Goal: Transaction & Acquisition: Purchase product/service

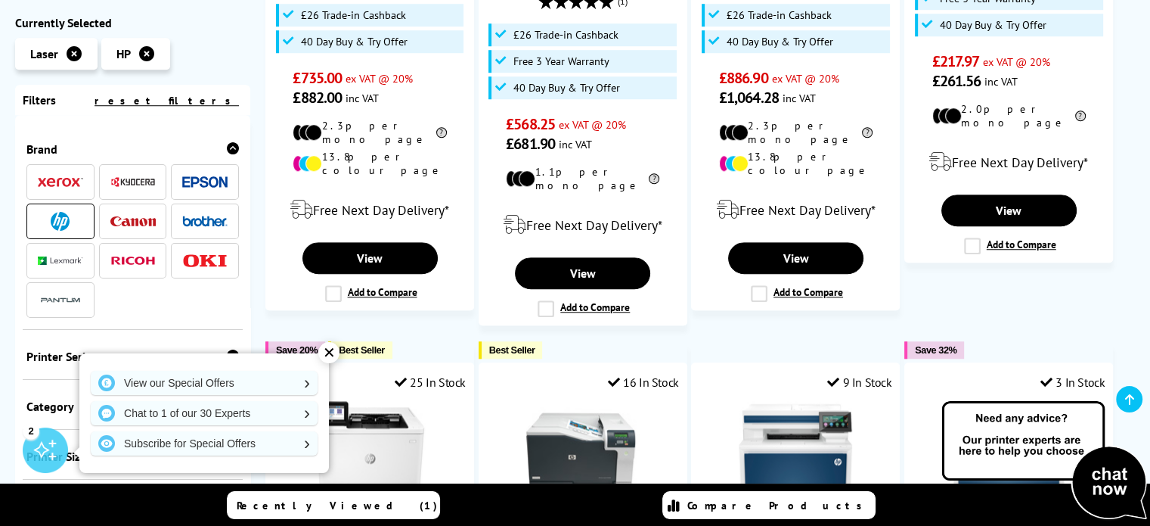
scroll to position [1262, 0]
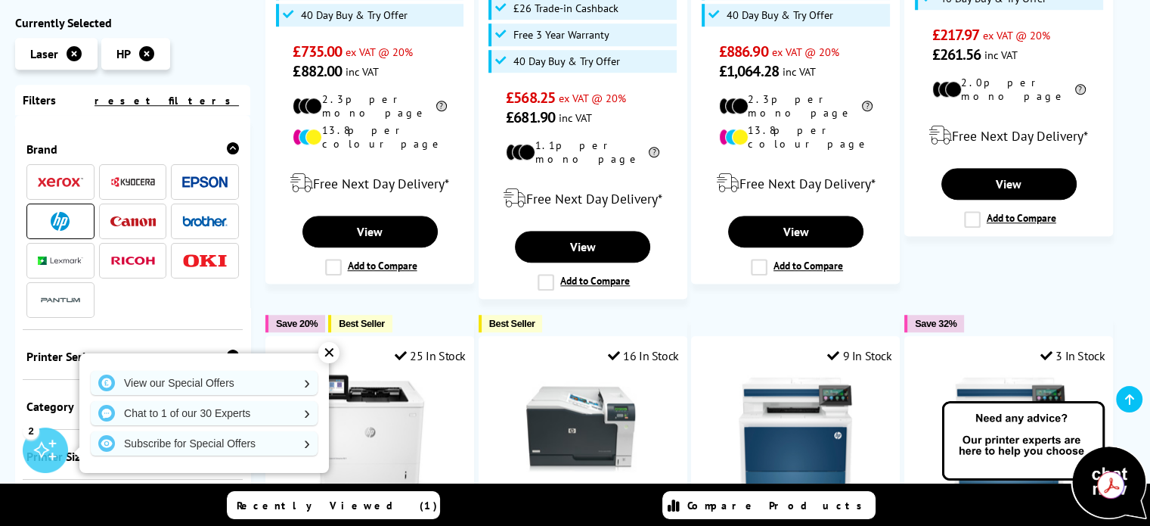
click at [331, 349] on div "✕" at bounding box center [328, 352] width 21 height 21
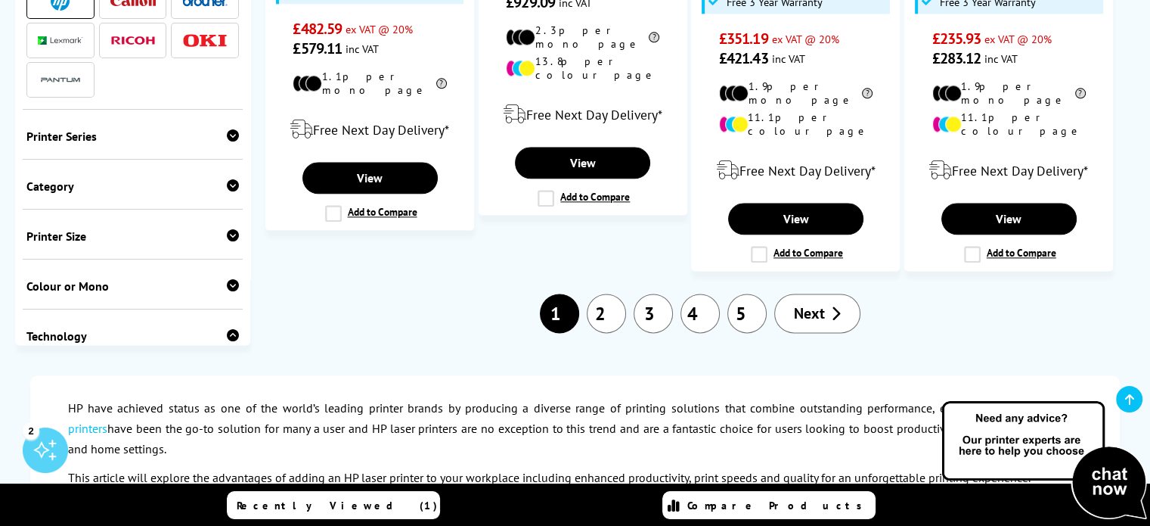
scroll to position [1798, 0]
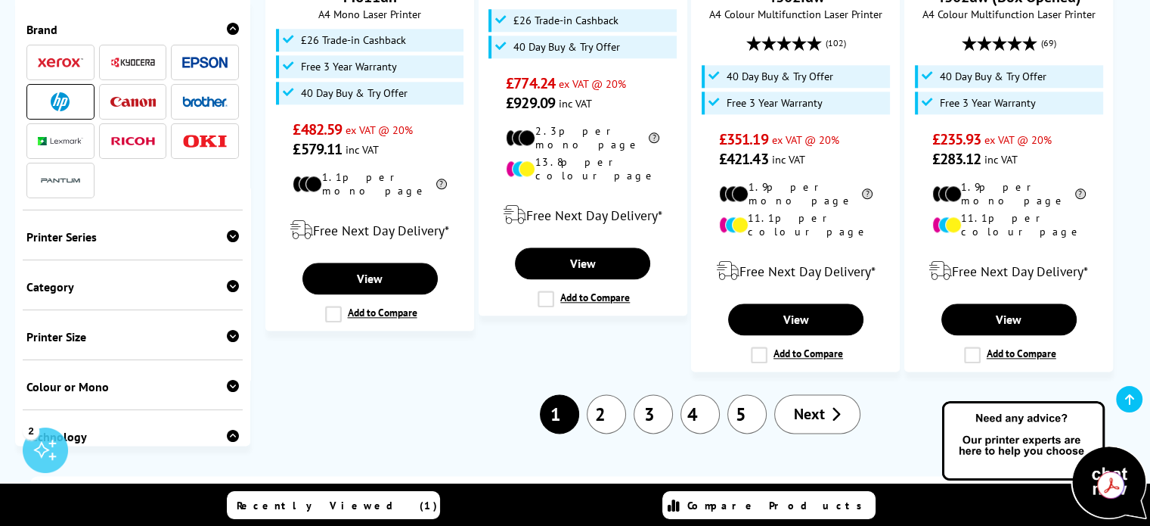
click at [594, 394] on link "2" at bounding box center [606, 413] width 39 height 39
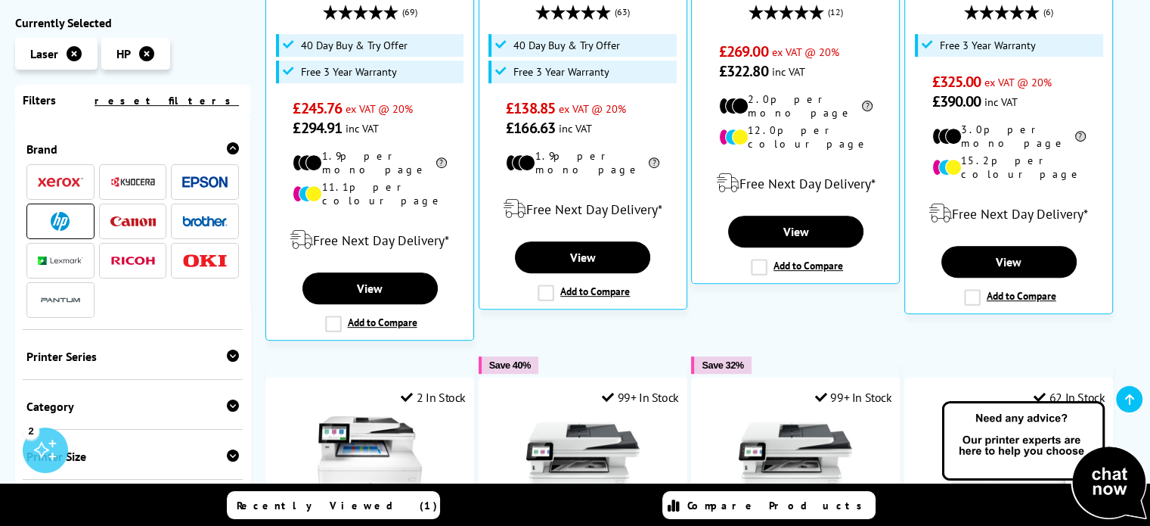
scroll to position [610, 0]
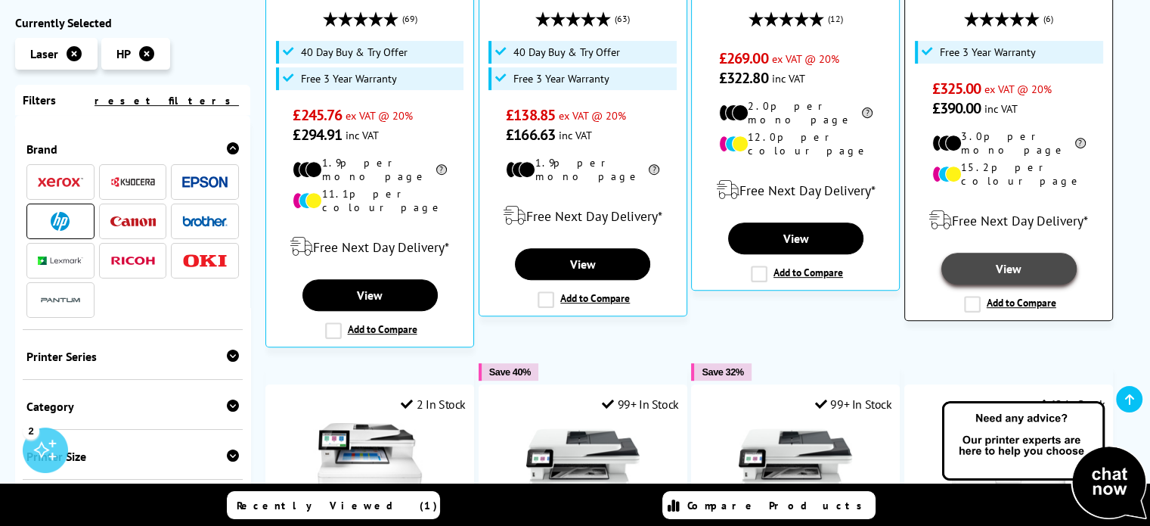
click at [1000, 253] on link "View" at bounding box center [1009, 269] width 135 height 32
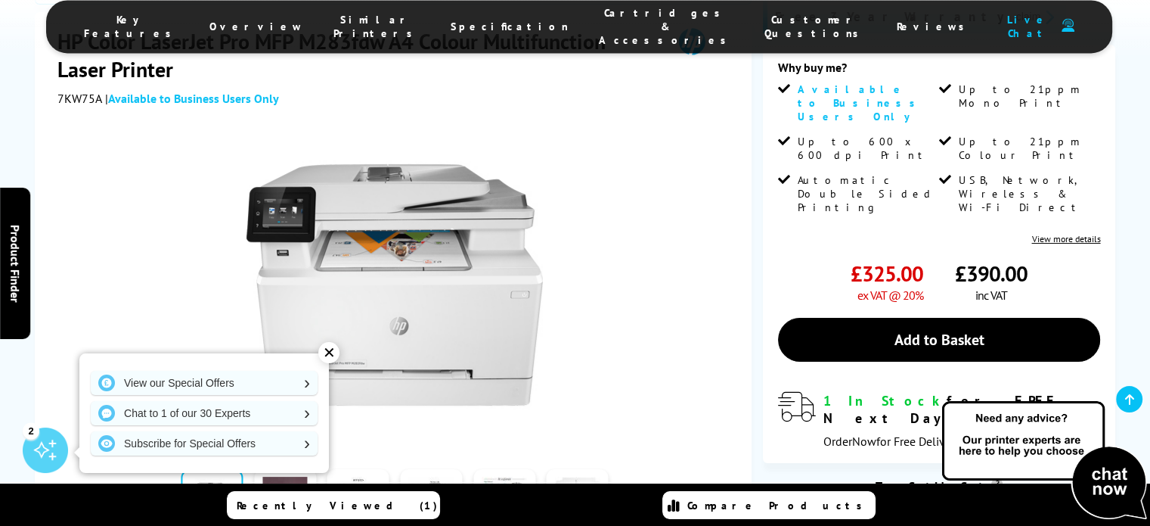
scroll to position [119, 0]
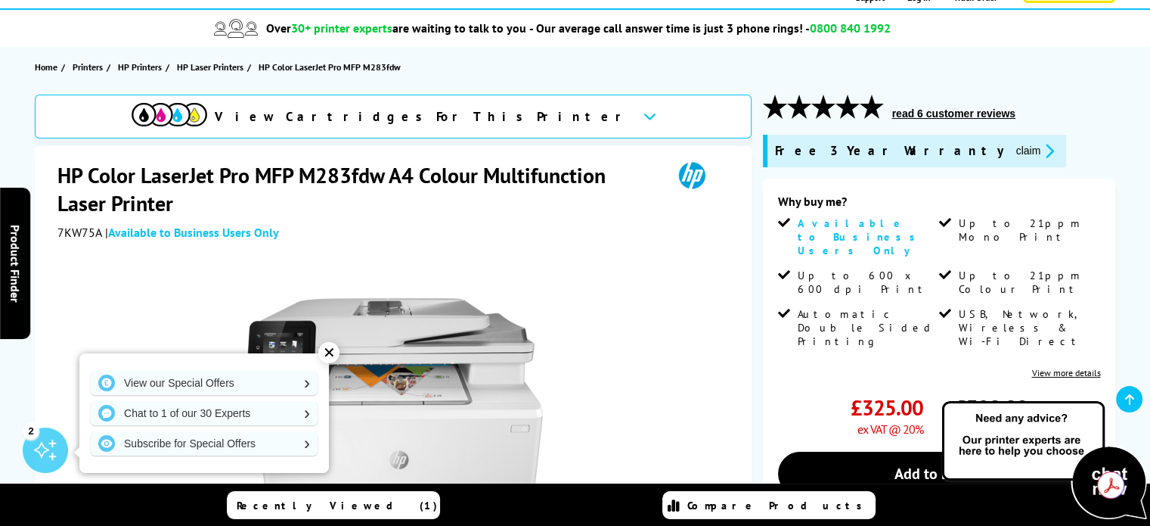
click at [326, 352] on div "✕" at bounding box center [328, 352] width 21 height 21
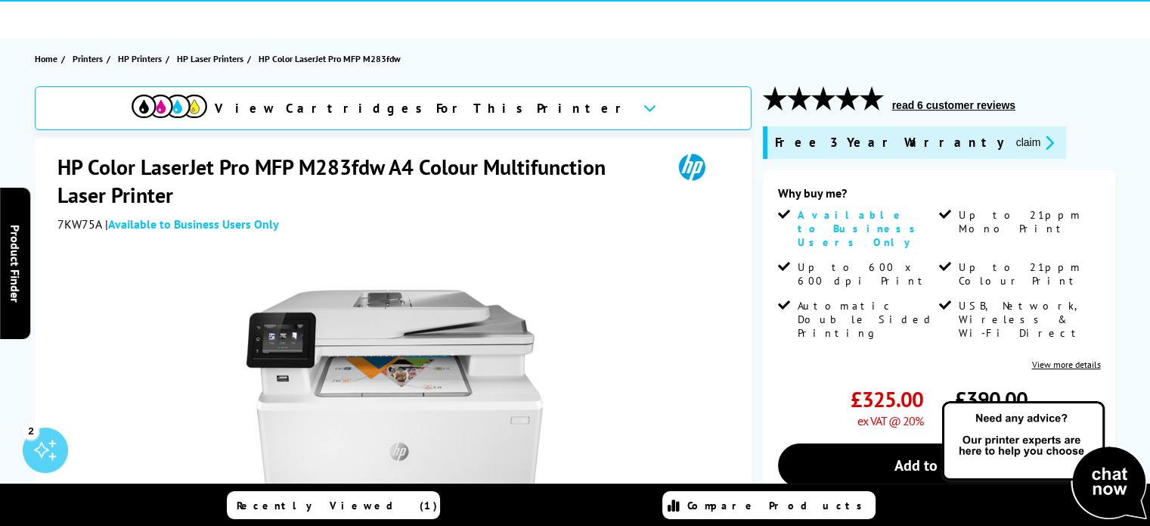
scroll to position [60, 0]
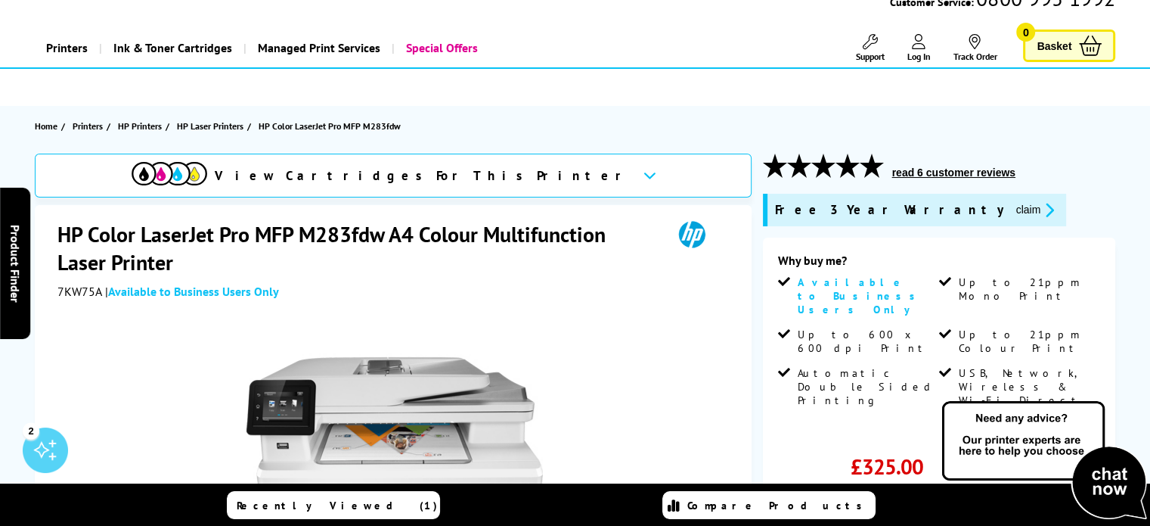
click at [945, 169] on button "read 6 customer reviews" at bounding box center [954, 173] width 132 height 14
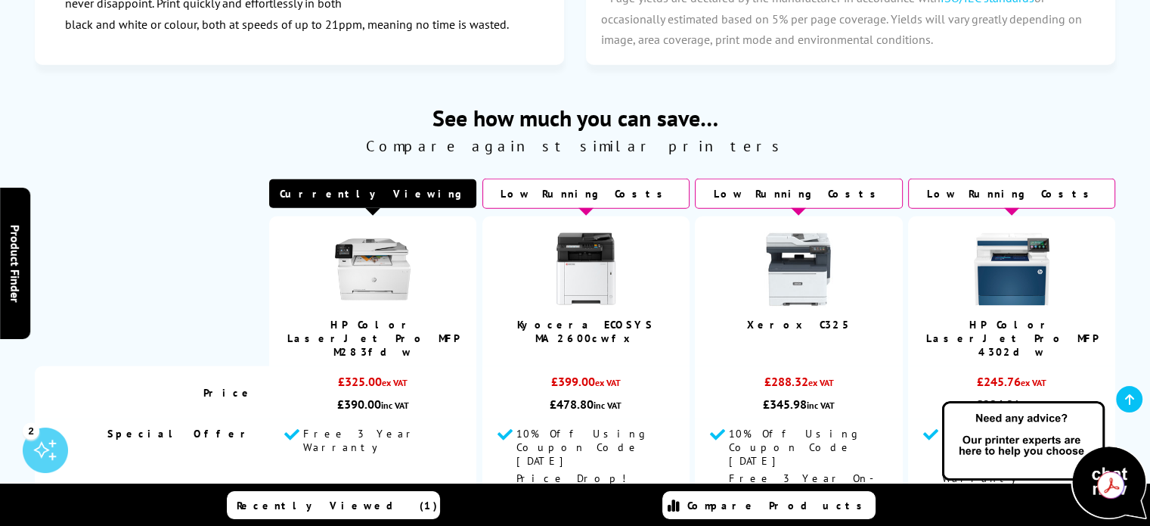
scroll to position [3766, 0]
